Goal: Task Accomplishment & Management: Manage account settings

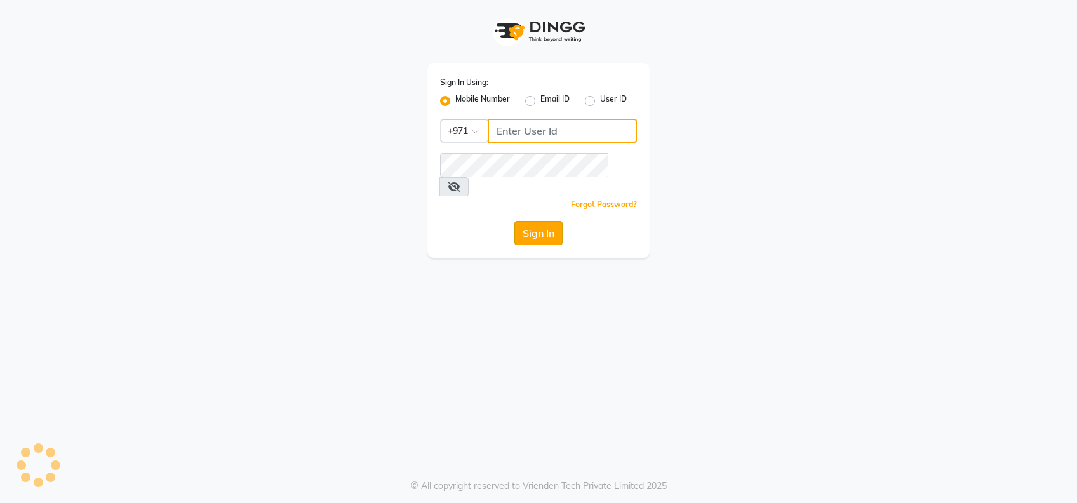
type input "522177351"
click at [545, 221] on button "Sign In" at bounding box center [538, 233] width 48 height 24
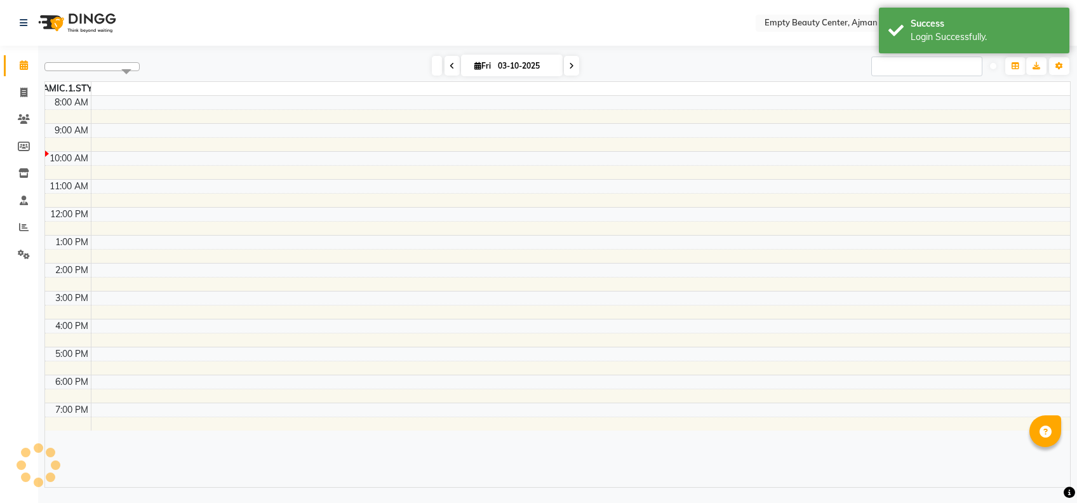
select select "en"
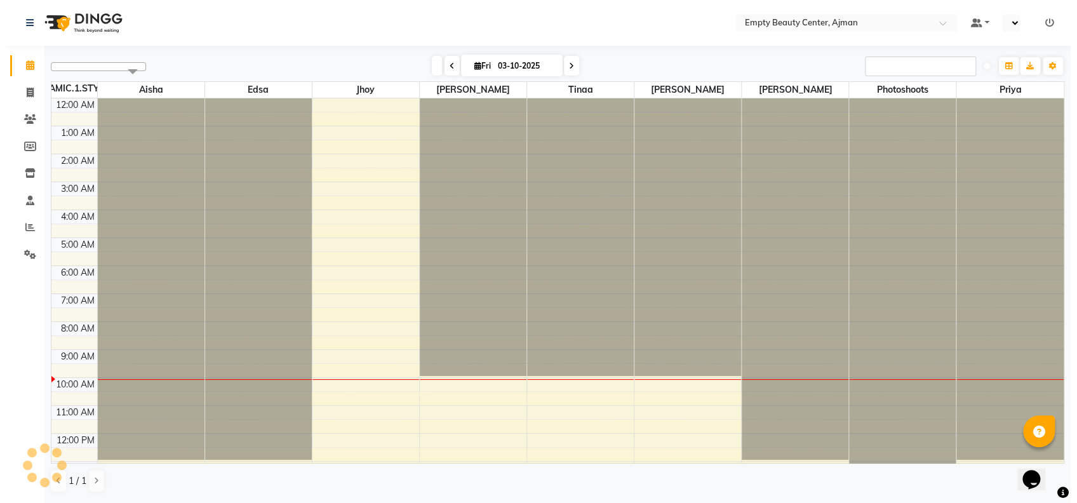
scroll to position [168, 0]
